Goal: Information Seeking & Learning: Learn about a topic

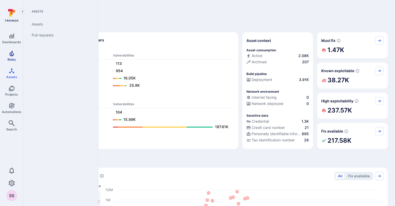
click at [12, 62] on link "Risks" at bounding box center [11, 55] width 23 height 15
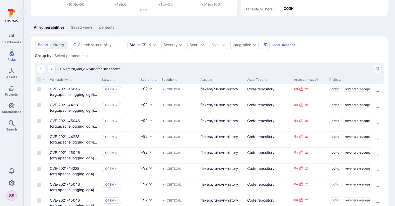
scroll to position [84, 0]
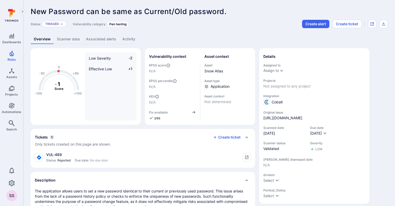
drag, startPoint x: 245, startPoint y: 113, endPoint x: 231, endPoint y: 100, distance: 19.9
click at [245, 113] on div "Asset context Asset Snow Atlas Asset type Application Asset context Not determi…" at bounding box center [228, 86] width 47 height 68
click at [62, 26] on div "Triaged" at bounding box center [54, 24] width 25 height 6
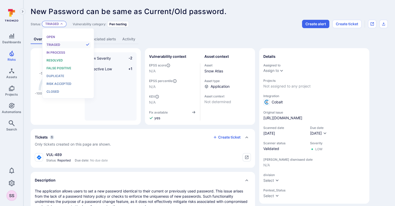
scroll to position [4, 0]
click at [160, 37] on div "Overview Scanner data Associated alerts Activity" at bounding box center [209, 39] width 357 height 10
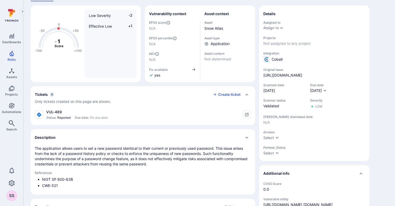
scroll to position [47, 0]
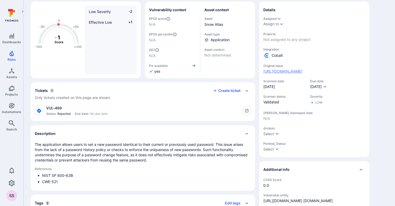
click at [303, 72] on link "[URL][DOMAIN_NAME]" at bounding box center [283, 71] width 39 height 5
